Goal: Task Accomplishment & Management: Manage account settings

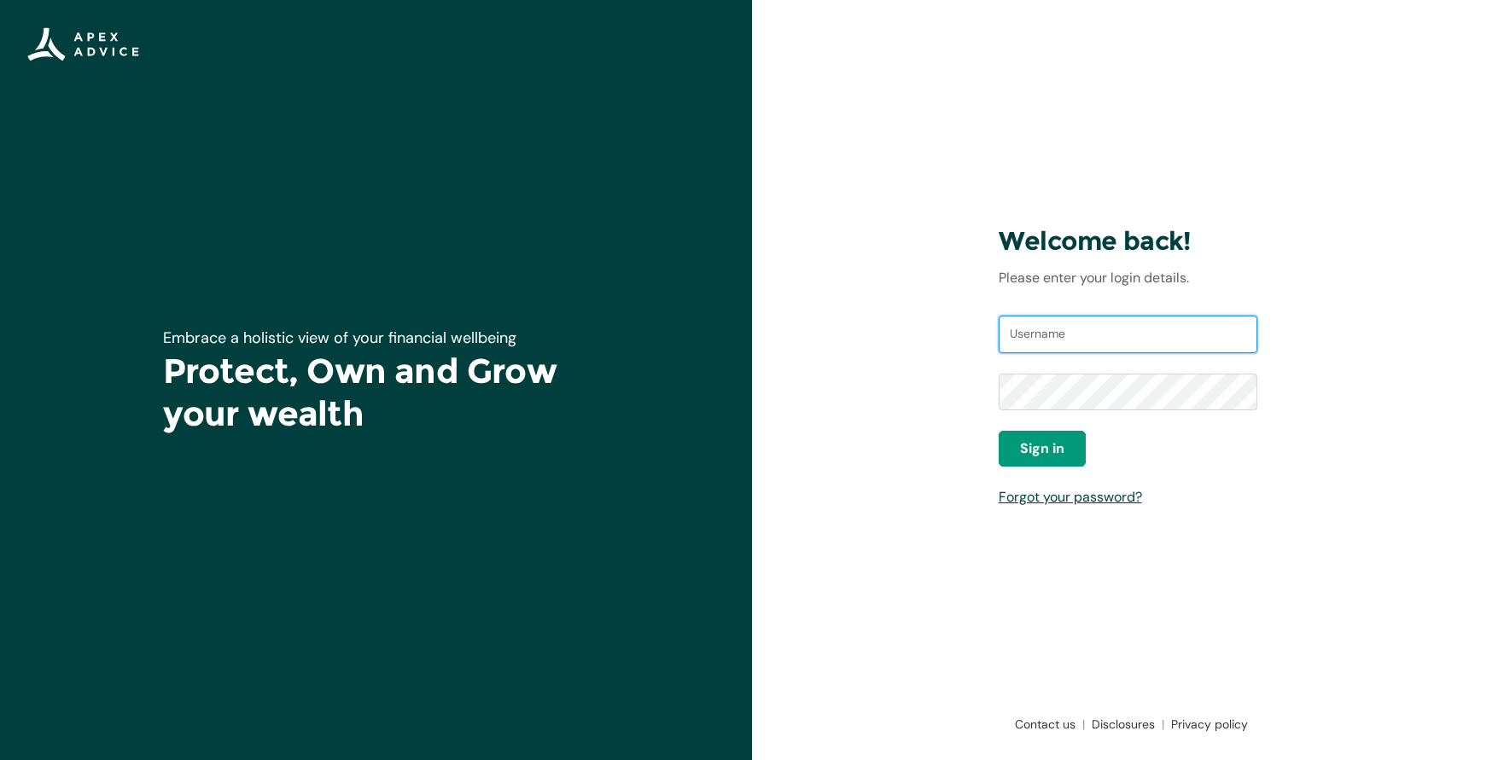
click at [1137, 338] on input "Username" at bounding box center [1127, 335] width 259 height 38
type input "brentdickens@gmail.com"
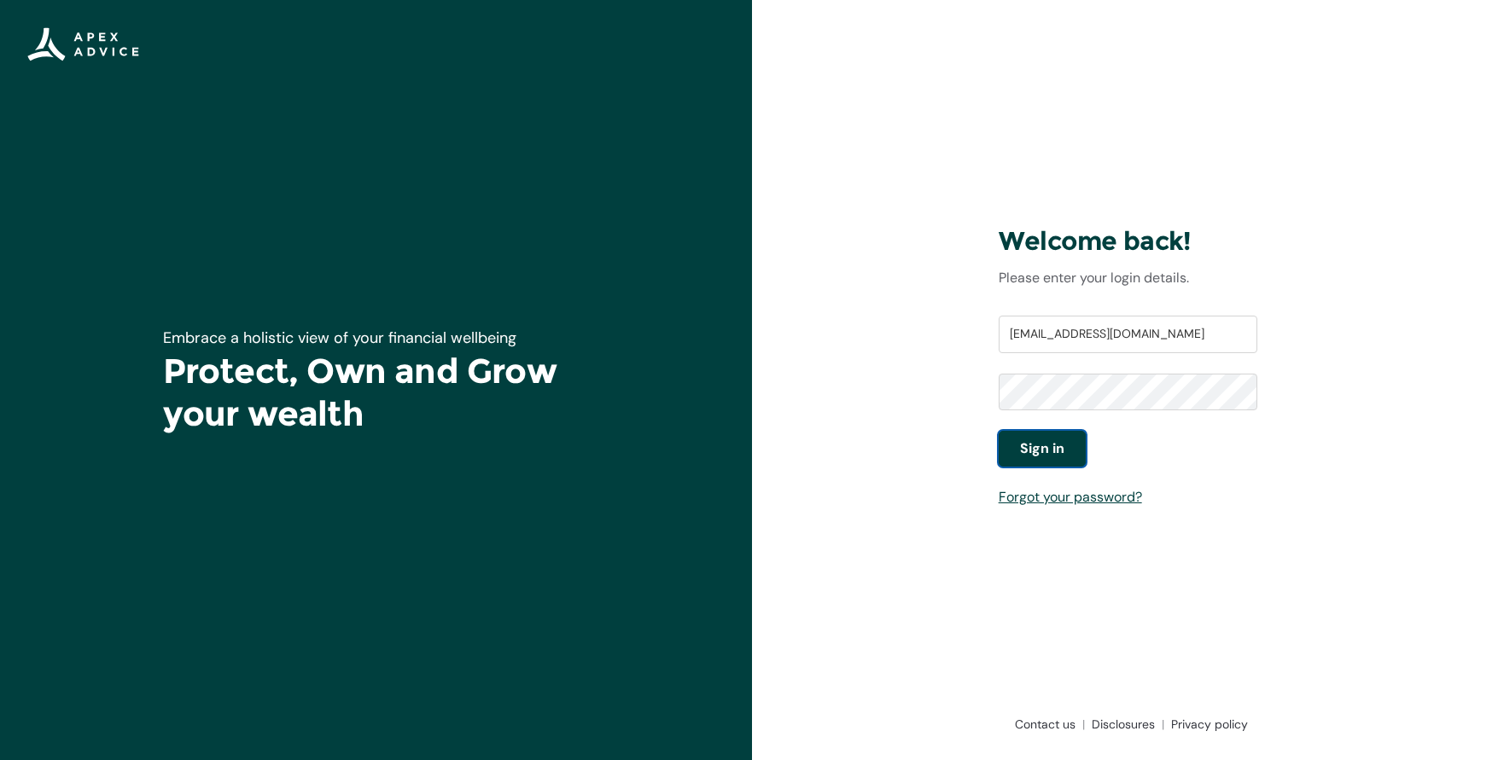
click at [1062, 452] on span "Sign in" at bounding box center [1042, 449] width 44 height 20
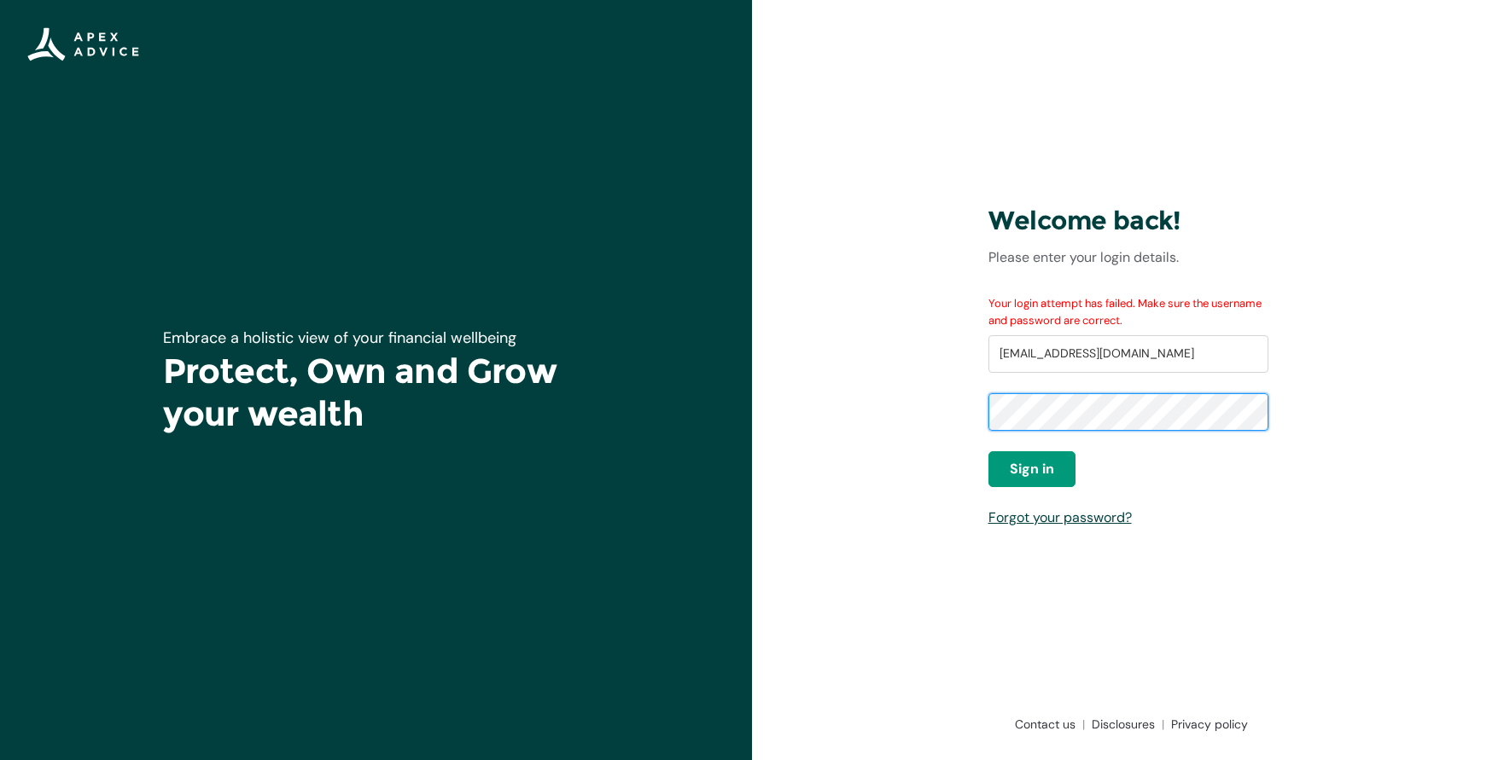
click at [982, 416] on div "Welcome back! Please enter your login details. Your login attempt has failed. M…" at bounding box center [1128, 380] width 307 height 490
click at [1059, 467] on button "Sign in" at bounding box center [1031, 469] width 87 height 36
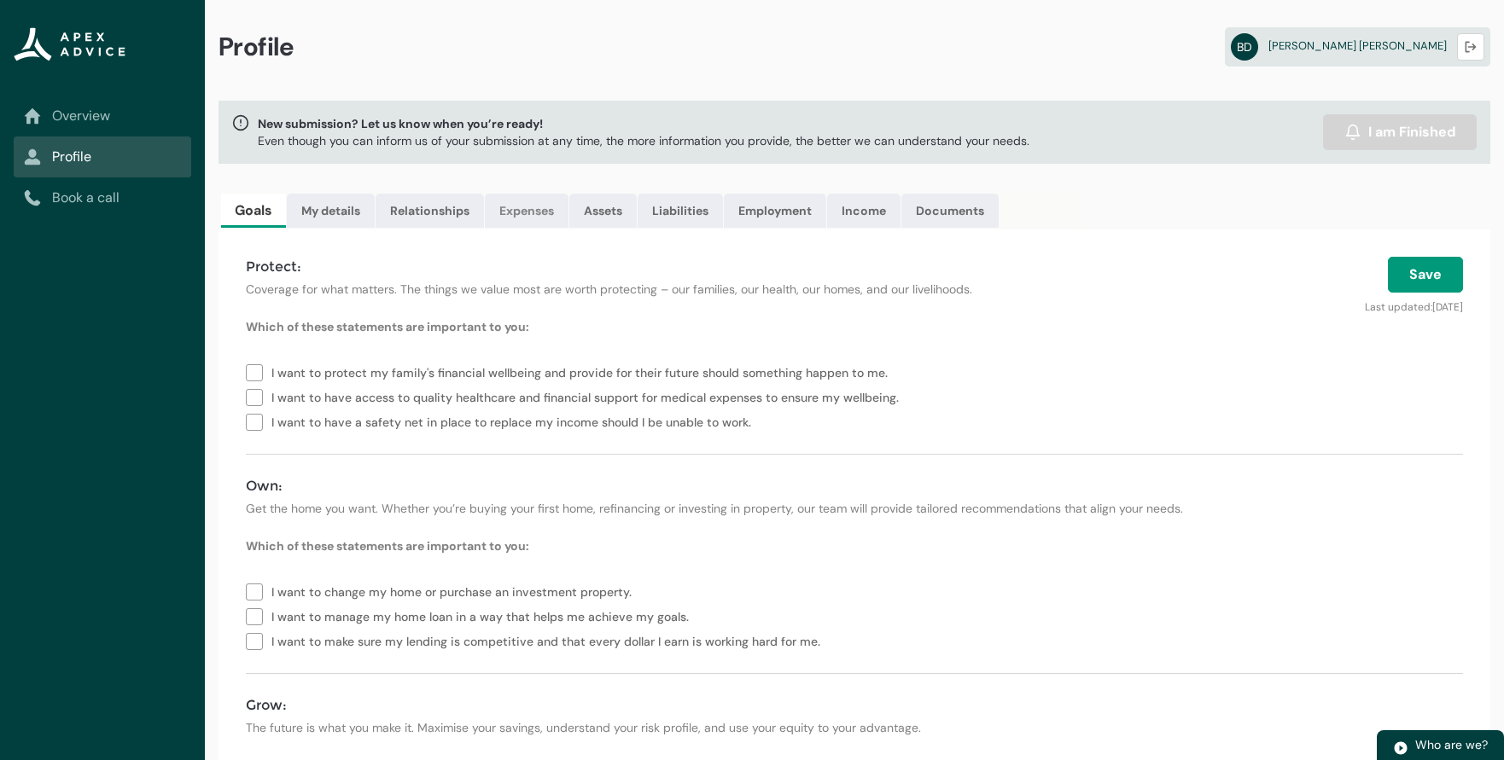
click at [533, 212] on link "Expenses" at bounding box center [527, 211] width 84 height 34
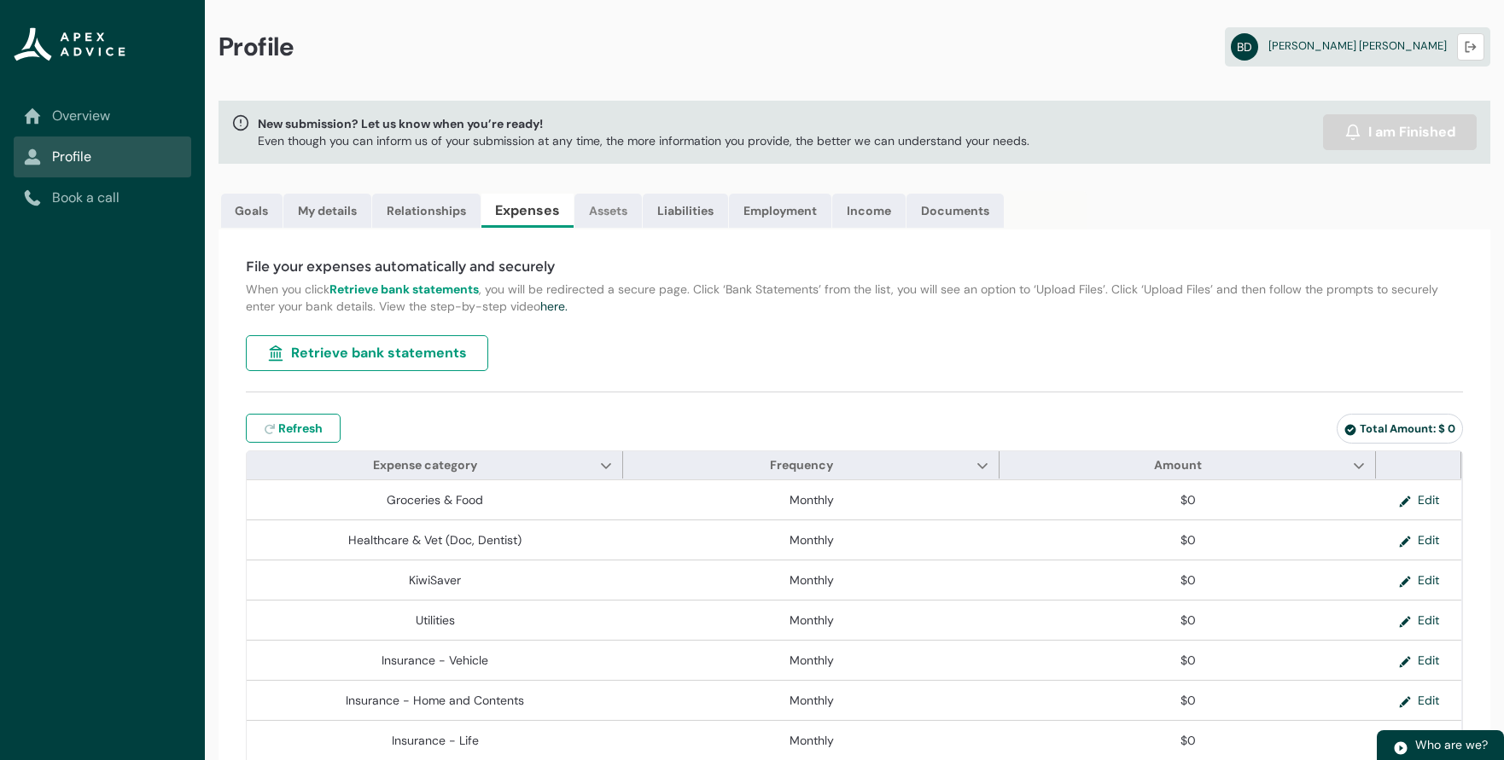
click at [625, 216] on link "Assets" at bounding box center [607, 211] width 67 height 34
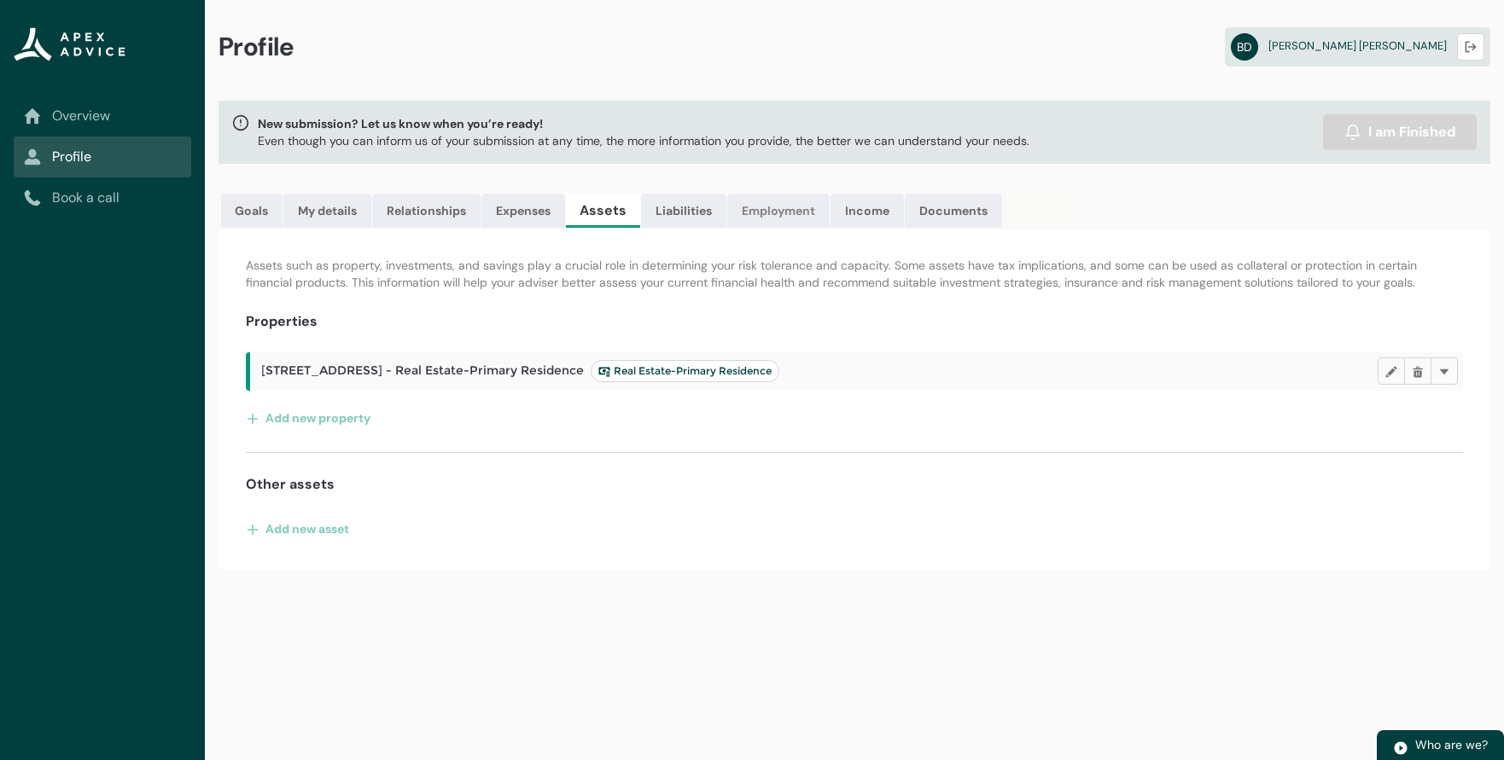
click at [779, 210] on link "Employment" at bounding box center [778, 211] width 102 height 34
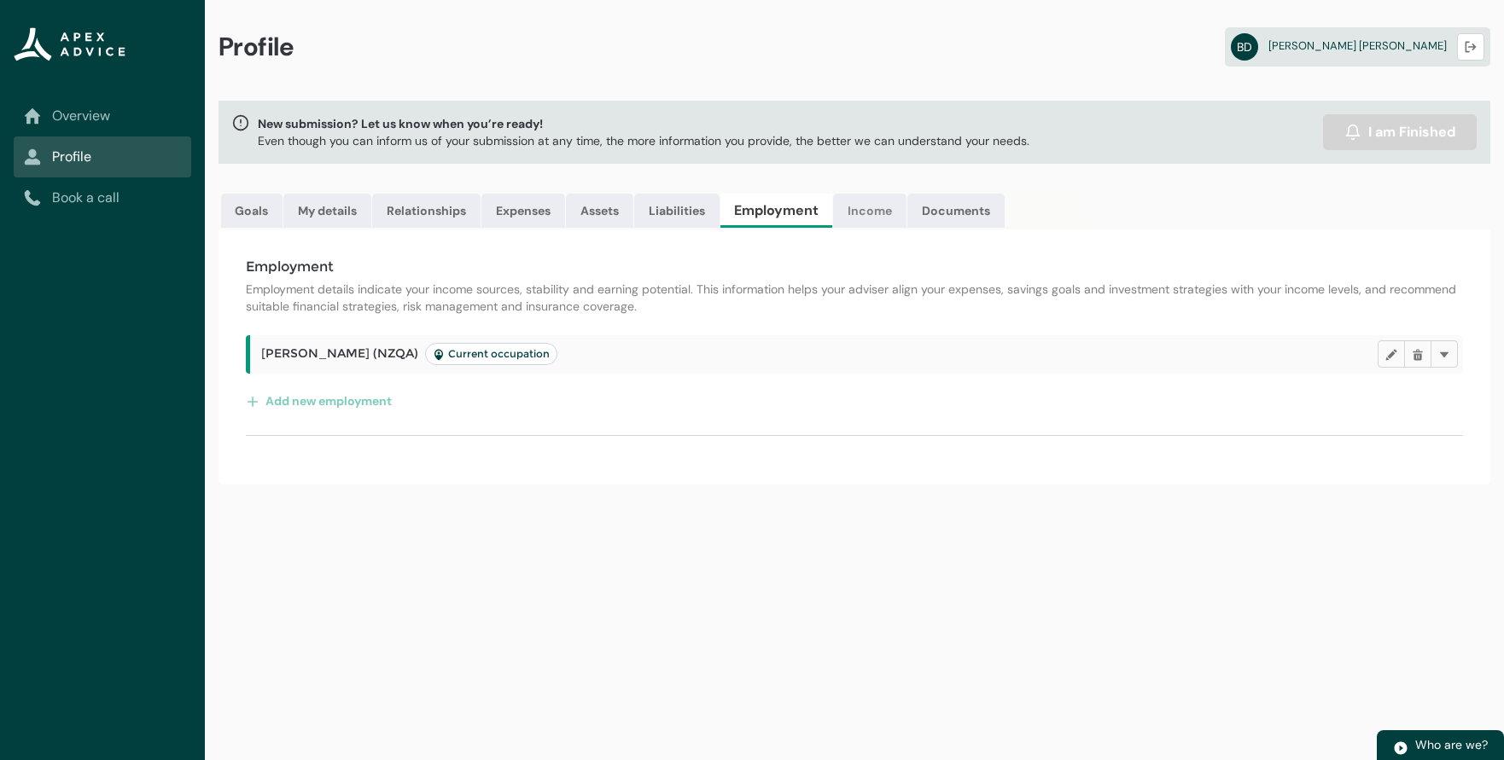
click at [870, 211] on link "Income" at bounding box center [869, 211] width 73 height 34
click at [948, 215] on link "Documents" at bounding box center [950, 211] width 97 height 34
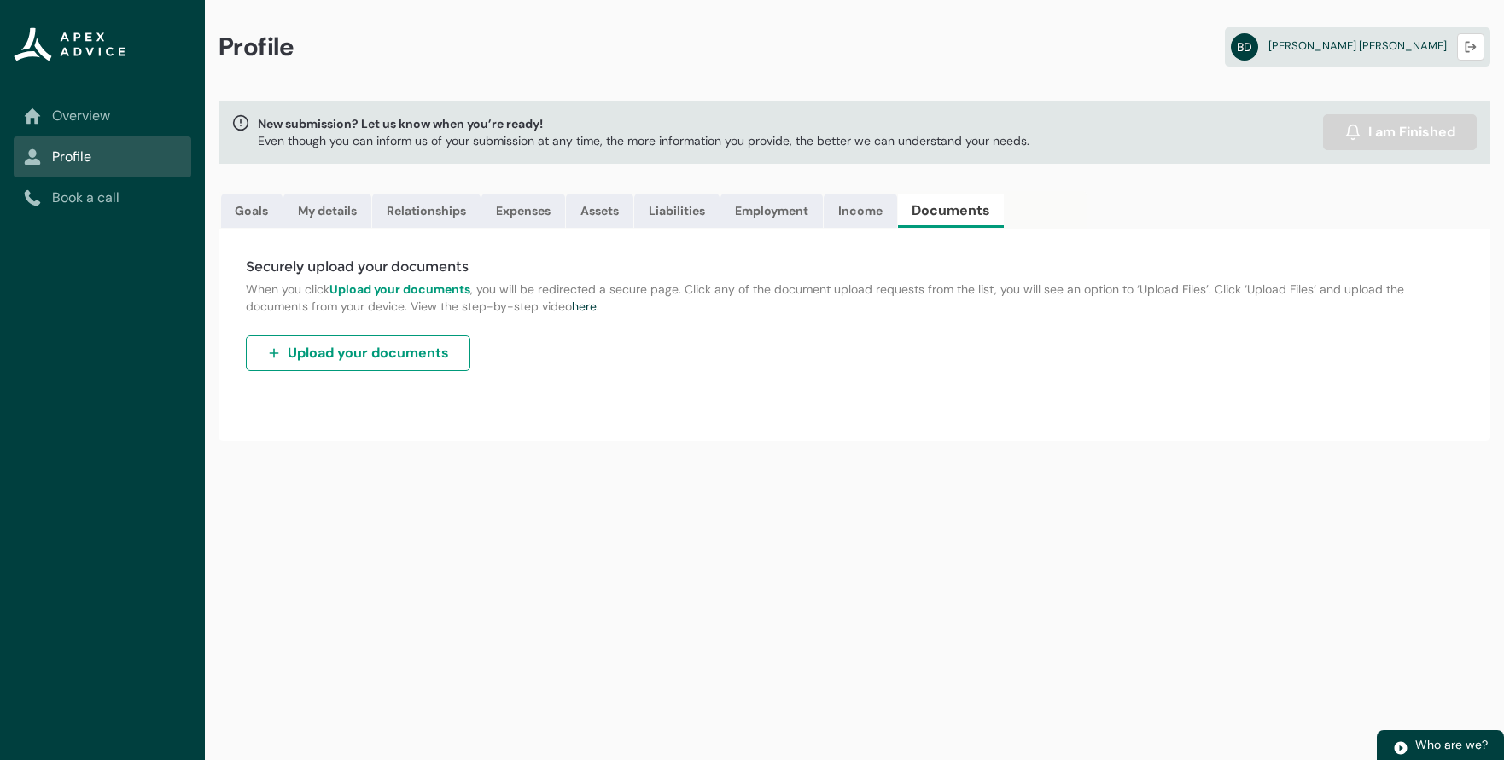
click at [387, 351] on span "Upload your documents" at bounding box center [368, 353] width 161 height 20
